Goal: Find specific page/section: Find specific page/section

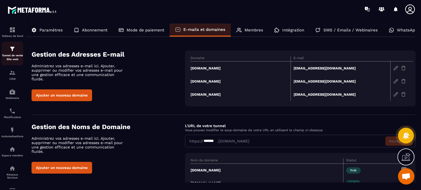
click at [4, 52] on div "Tunnel de vente Site web" at bounding box center [12, 54] width 22 height 16
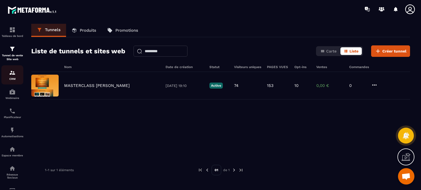
click at [12, 72] on img at bounding box center [12, 73] width 7 height 7
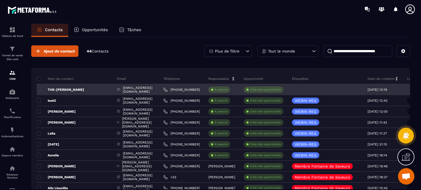
click at [59, 88] on p "THE-[PERSON_NAME]" at bounding box center [60, 90] width 47 height 4
